Goal: Communication & Community: Answer question/provide support

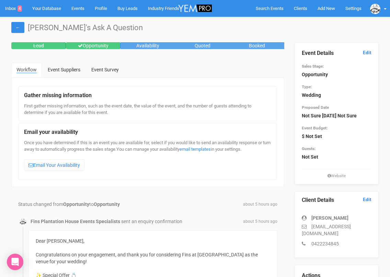
scroll to position [380, 0]
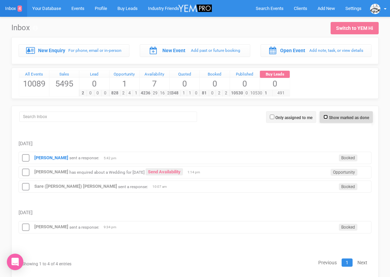
click at [326, 115] on input "Show marked as done" at bounding box center [326, 117] width 4 height 4
checkbox input "true"
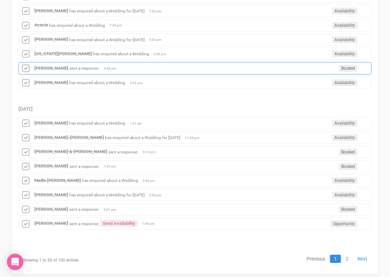
scroll to position [741, 0]
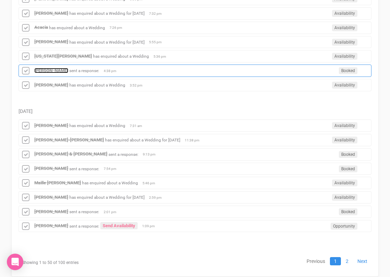
click at [63, 71] on strong "[PERSON_NAME]" at bounding box center [51, 70] width 34 height 5
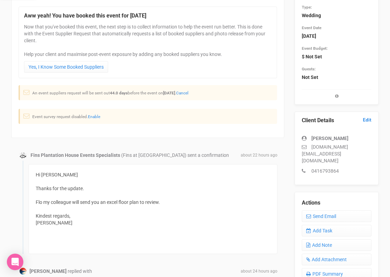
scroll to position [85, 0]
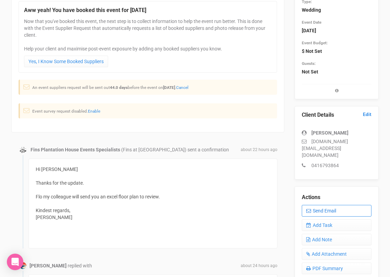
click at [324, 205] on link "Send Email" at bounding box center [337, 211] width 70 height 12
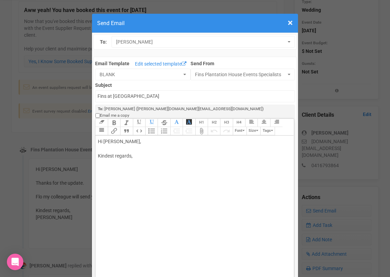
drag, startPoint x: 120, startPoint y: 135, endPoint x: 153, endPoint y: 132, distance: 33.1
click at [152, 138] on div "Hi [PERSON_NAME], Kindest regards," at bounding box center [193, 156] width 191 height 36
click at [105, 142] on div "Hi [PERSON_NAME] See attached Kindest regards," at bounding box center [193, 163] width 191 height 51
click at [100, 162] on div "Hi [PERSON_NAME] you are well. See attached Kindest regards," at bounding box center [193, 170] width 191 height 65
click at [144, 164] on div "Hi [PERSON_NAME] you are well. Please see attached Kindest regards," at bounding box center [193, 170] width 191 height 65
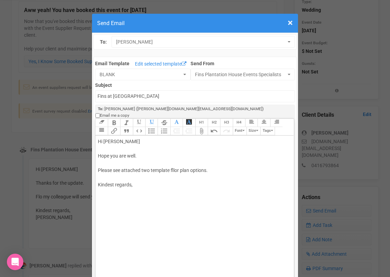
click at [176, 162] on div "Hi [PERSON_NAME] you are well. Please see attached two template fllor plan opti…" at bounding box center [193, 170] width 191 height 65
click at [215, 166] on div "Hi [PERSON_NAME] you are well. Please see attached two template floor plan opti…" at bounding box center [193, 170] width 191 height 65
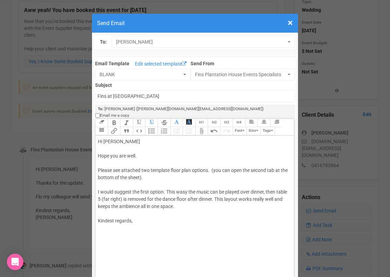
click at [182, 199] on div "Hi [PERSON_NAME] you are well. Please see attached two template floor plan opti…" at bounding box center [193, 188] width 191 height 101
click at [185, 185] on div "Hi [PERSON_NAME] you are well. Please see attached two template floor plan opti…" at bounding box center [193, 192] width 191 height 108
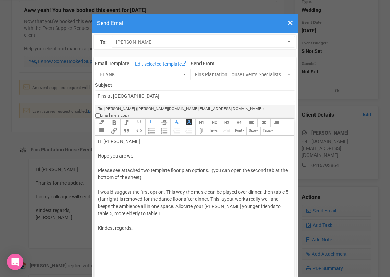
click at [142, 207] on div "Hi [PERSON_NAME] you are well. Please see attached two template floor plan opti…" at bounding box center [193, 192] width 191 height 108
click at [140, 239] on div "Hi [PERSON_NAME] you are well. Please see attached two template floor plan opti…" at bounding box center [193, 199] width 191 height 123
type trix-editor "<div>Hi [PERSON_NAME];<br><br>Hope you are well.&nbsp;<br><br>Please see attach…"
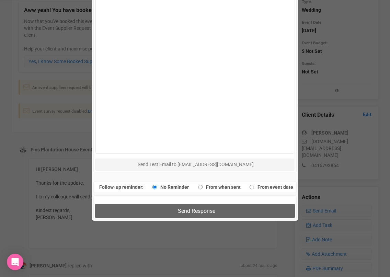
scroll to position [393, 0]
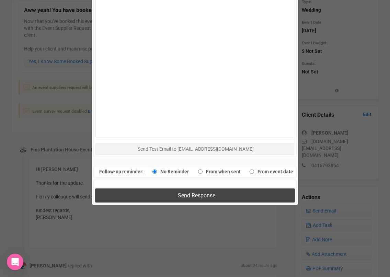
click at [187, 189] on button "Send Response" at bounding box center [195, 196] width 200 height 14
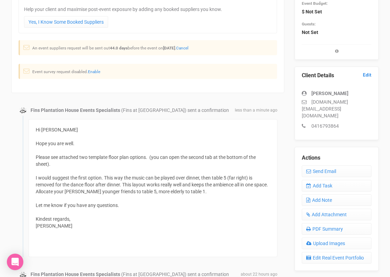
scroll to position [129, 0]
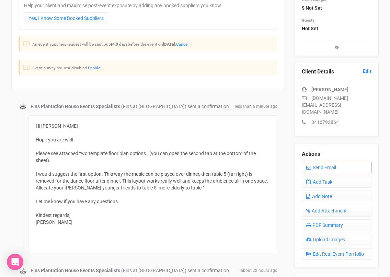
click at [315, 162] on link "Send Email" at bounding box center [337, 168] width 70 height 12
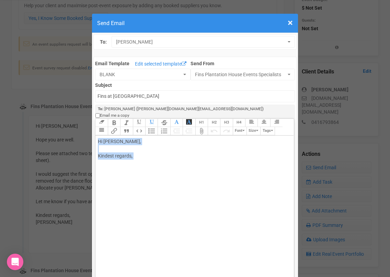
drag, startPoint x: 139, startPoint y: 154, endPoint x: 96, endPoint y: 134, distance: 47.7
click at [96, 136] on trix-editor "Hi [PERSON_NAME], Kindest regards," at bounding box center [195, 219] width 198 height 166
type trix-editor "<div>Sorry attached :)<br><br><br><br></div>"
click at [104, 123] on trix-toolbar "Link Unlink Bold Italic Strikethrough H1 H2 H3 H4 Link Quote Code Bullets Numbe…" at bounding box center [194, 127] width 198 height 17
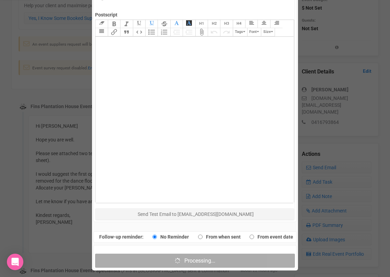
scroll to position [410, 0]
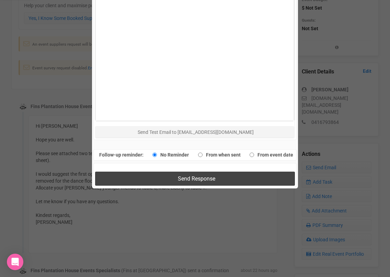
click at [212, 172] on button "Send Response" at bounding box center [195, 179] width 200 height 14
